Goal: Share content: Share content

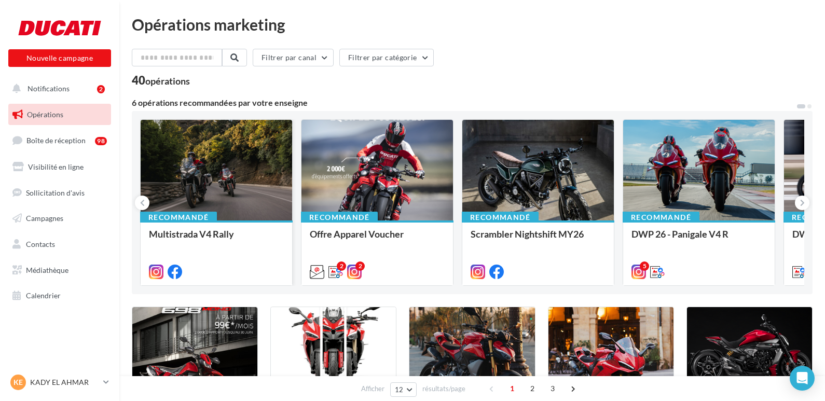
click at [237, 153] on div at bounding box center [217, 171] width 152 height 102
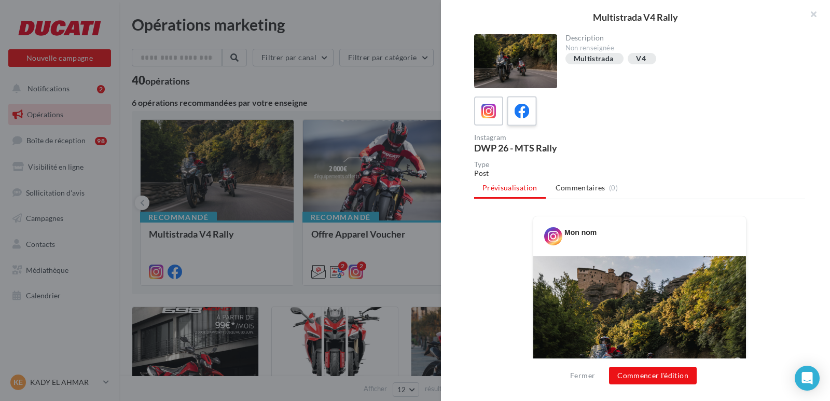
click at [527, 112] on icon at bounding box center [522, 111] width 15 height 15
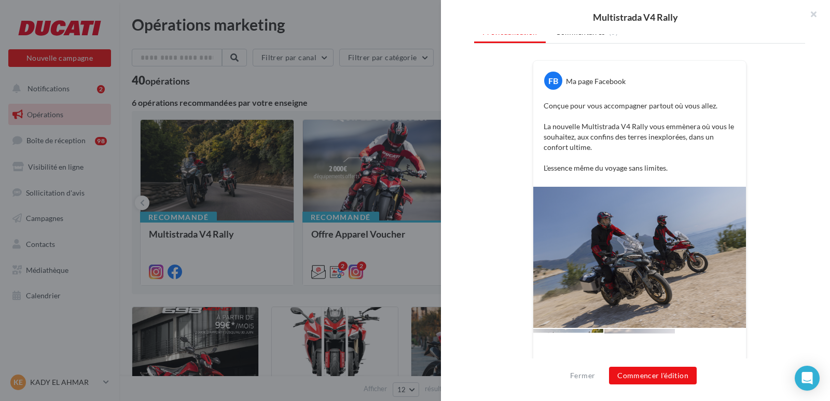
scroll to position [201, 0]
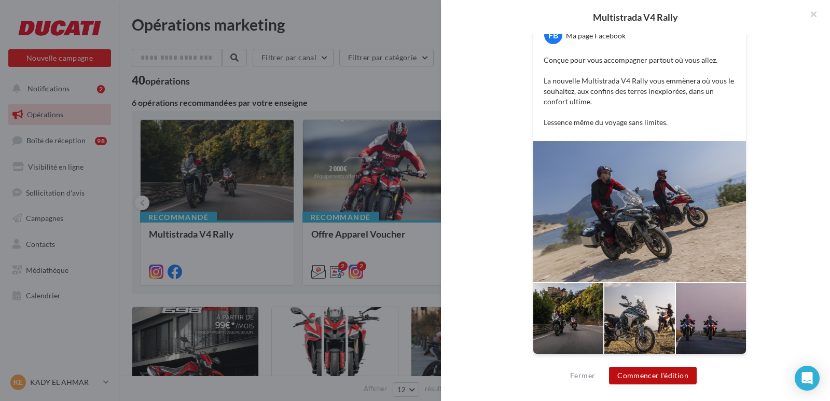
click at [640, 374] on button "Commencer l'édition" at bounding box center [653, 376] width 88 height 18
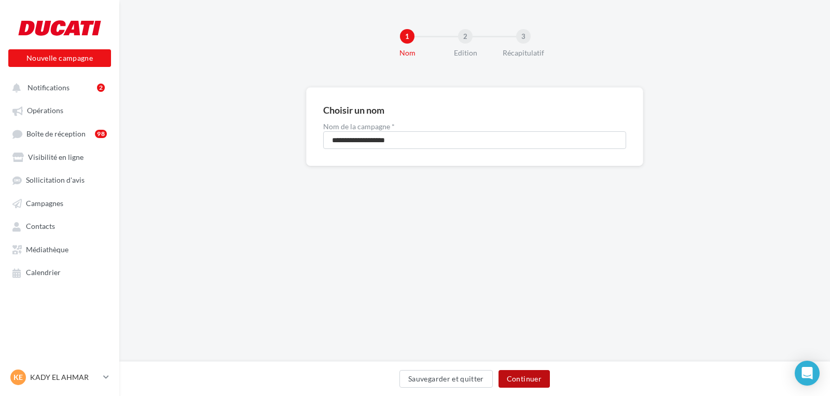
click at [542, 381] on button "Continuer" at bounding box center [524, 379] width 51 height 18
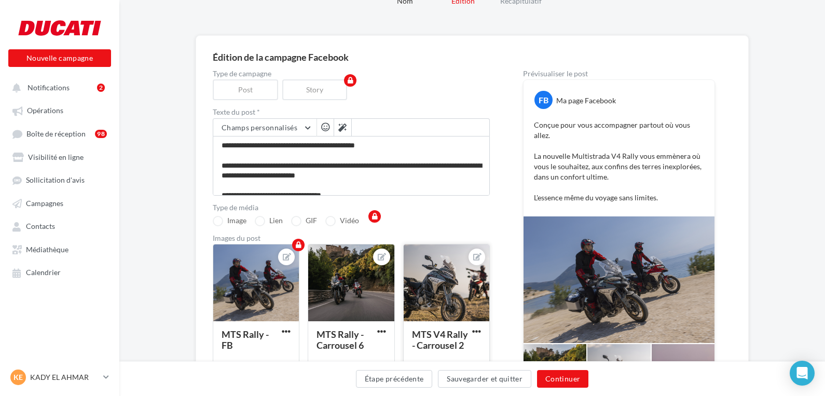
scroll to position [104, 0]
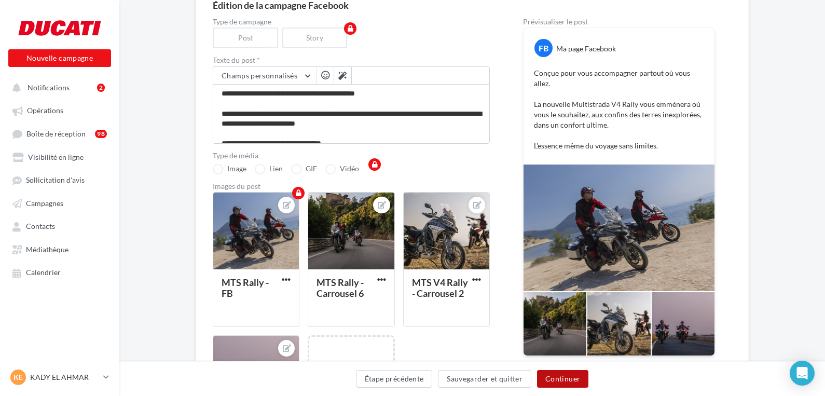
click at [557, 378] on button "Continuer" at bounding box center [562, 379] width 51 height 18
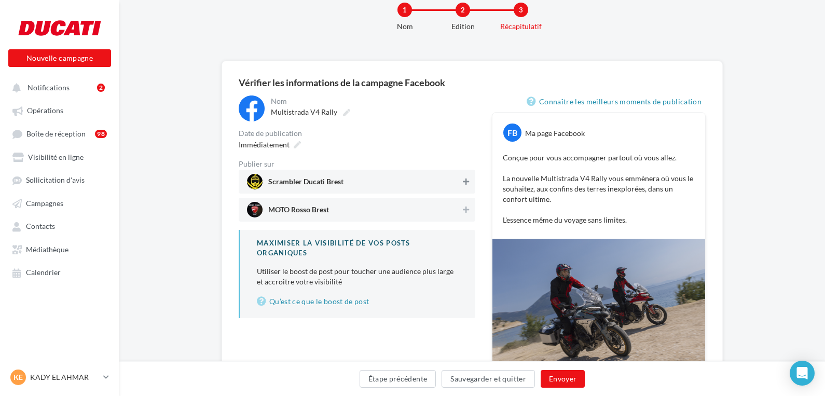
click at [466, 180] on icon at bounding box center [466, 181] width 6 height 7
click at [466, 181] on icon at bounding box center [465, 181] width 7 height 7
click at [464, 209] on icon at bounding box center [466, 209] width 6 height 7
click at [412, 379] on button "Étape précédente" at bounding box center [398, 379] width 77 height 18
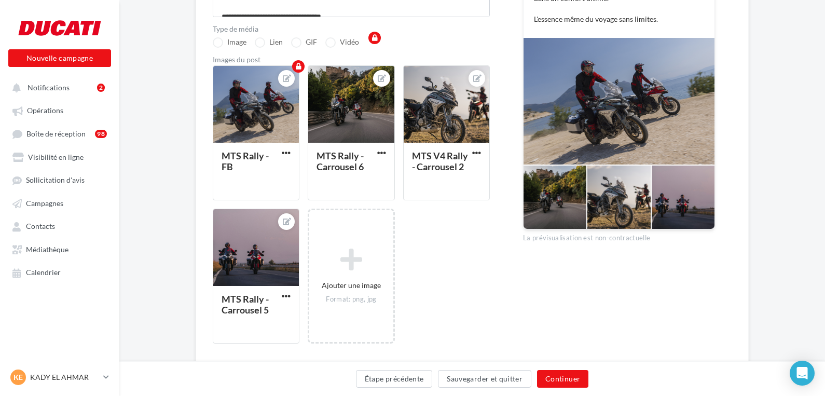
scroll to position [234, 0]
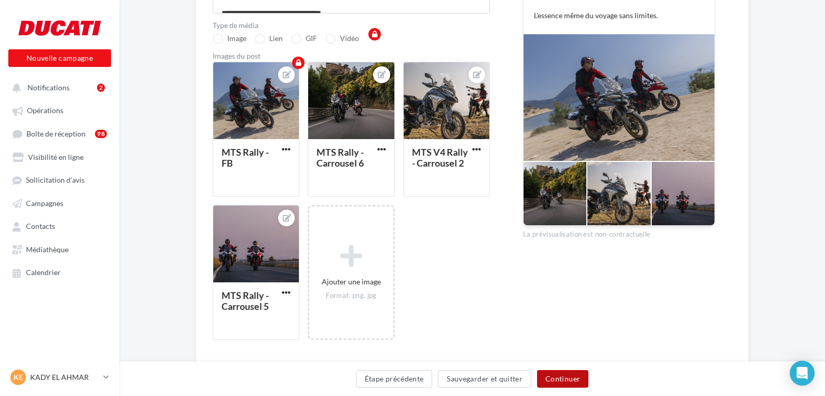
click at [562, 378] on button "Continuer" at bounding box center [562, 379] width 51 height 18
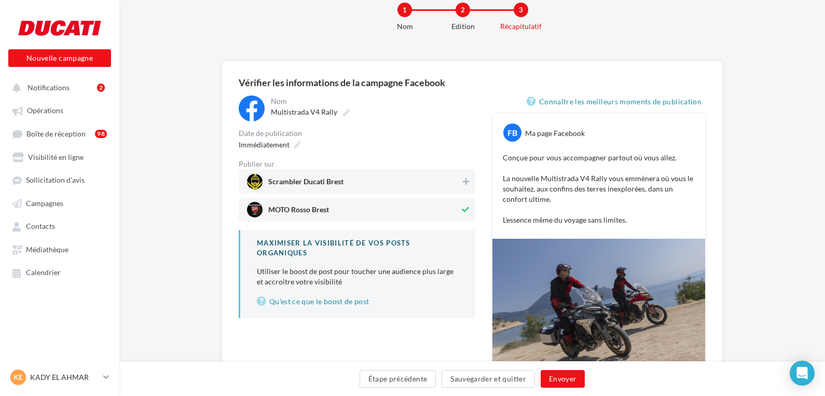
scroll to position [174, 0]
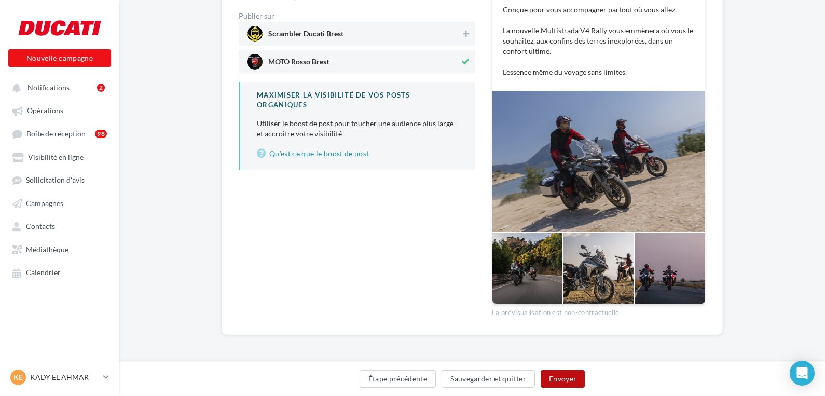
click at [559, 376] on button "Envoyer" at bounding box center [563, 379] width 44 height 18
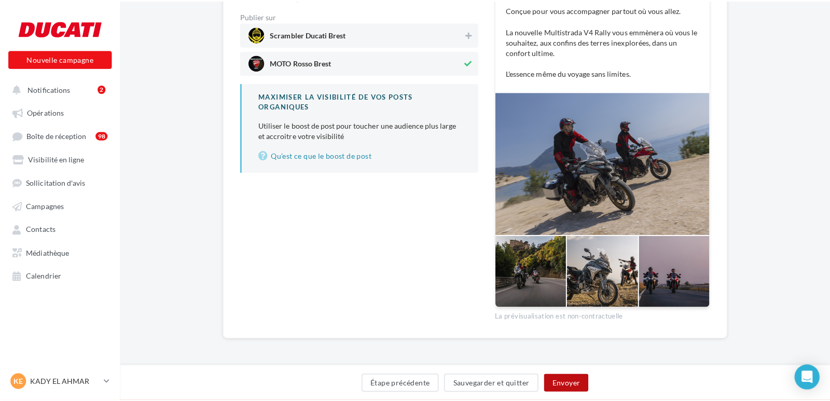
scroll to position [169, 0]
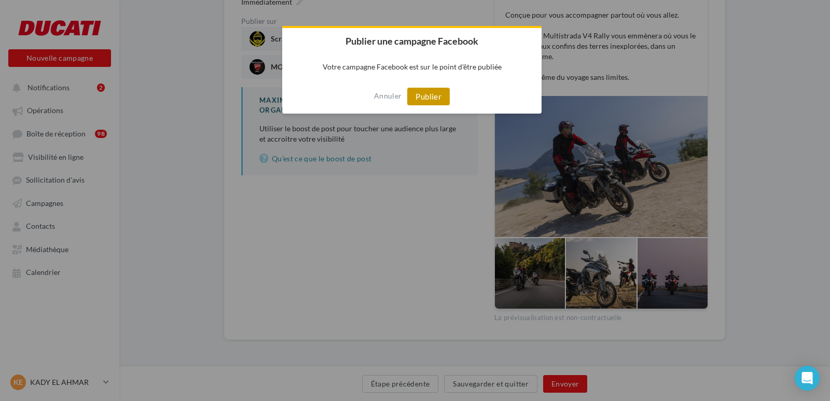
click at [425, 93] on button "Publier" at bounding box center [428, 97] width 43 height 18
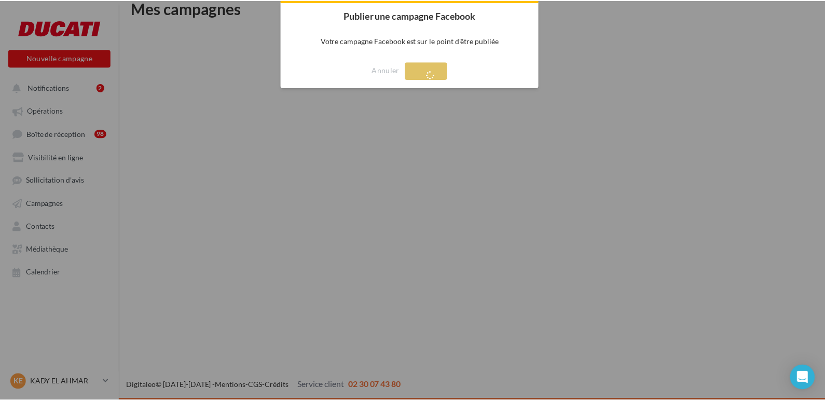
scroll to position [17, 0]
